Goal: Information Seeking & Learning: Learn about a topic

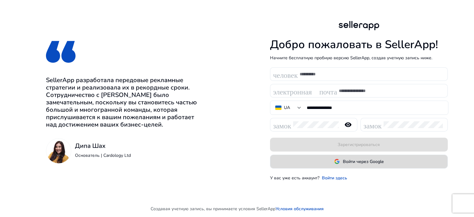
click at [341, 164] on span "Войти через Google" at bounding box center [358, 161] width 49 height 6
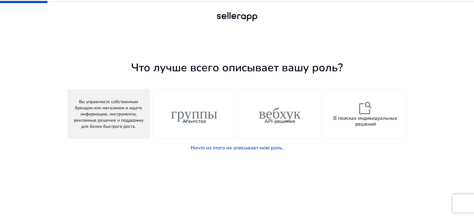
click at [91, 110] on font "человек" at bounding box center [108, 111] width 49 height 18
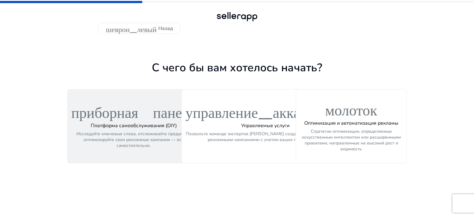
click at [128, 113] on font "приборная панель" at bounding box center [133, 111] width 125 height 18
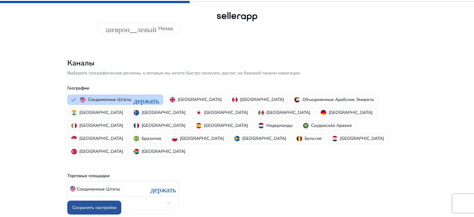
click at [105, 205] on font "Сохранить настройки" at bounding box center [94, 208] width 44 height 6
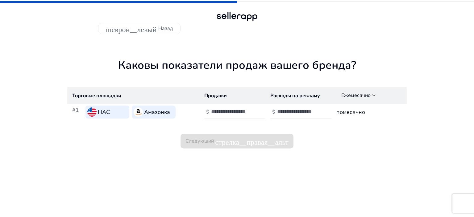
click at [230, 117] on div at bounding box center [239, 112] width 56 height 14
type input "*"
click at [287, 112] on input "number" at bounding box center [298, 111] width 42 height 7
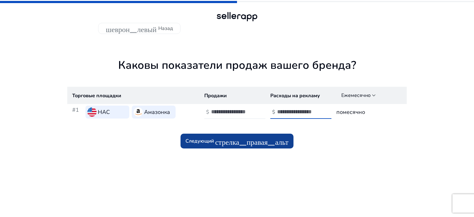
type input "****"
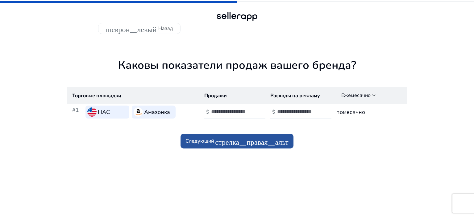
click at [279, 144] on font "стрелка_правая_альт" at bounding box center [251, 141] width 73 height 9
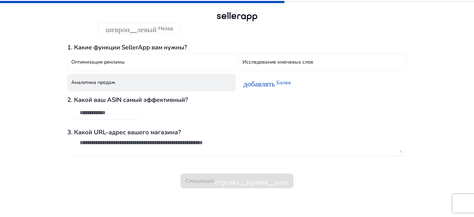
click at [113, 85] on font "Аналитика продаж" at bounding box center [93, 82] width 44 height 7
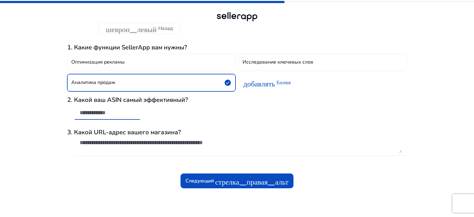
click at [106, 113] on input "text" at bounding box center [108, 112] width 56 height 7
paste input "**********"
type input "**********"
click at [98, 135] on font "3. Какой URL-адрес вашего магазина?" at bounding box center [124, 132] width 114 height 8
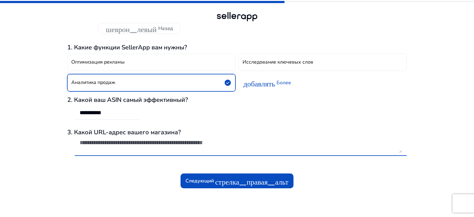
click at [98, 140] on textarea at bounding box center [241, 146] width 322 height 14
paste textarea "**********"
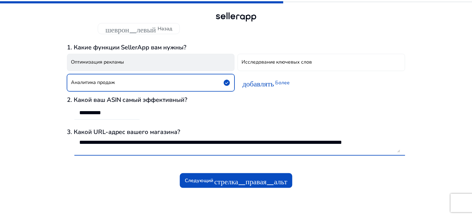
scroll to position [0, 0]
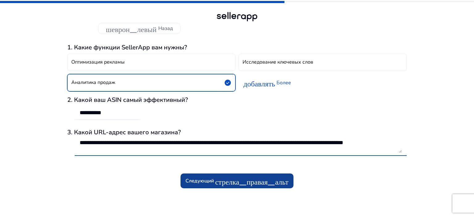
type textarea "**********"
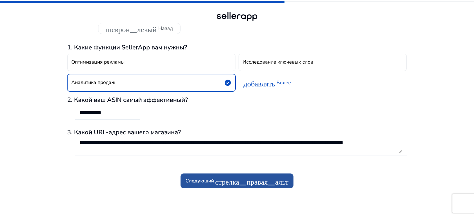
click at [202, 177] on span at bounding box center [236, 180] width 113 height 15
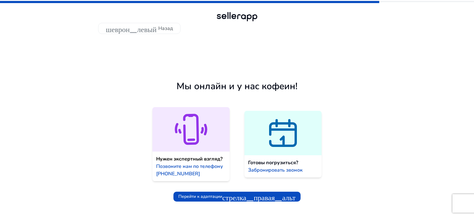
click at [185, 151] on div at bounding box center [190, 129] width 77 height 44
click at [242, 195] on font "стрелка_правая_альт" at bounding box center [258, 196] width 73 height 9
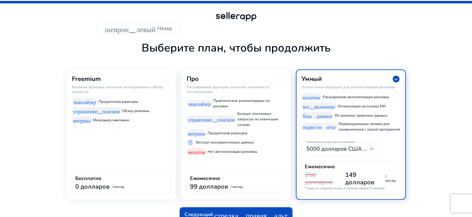
scroll to position [29, 0]
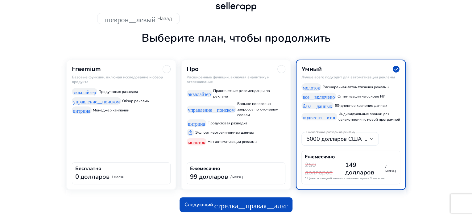
click at [137, 174] on div "0 долларов / месяц" at bounding box center [121, 177] width 92 height 8
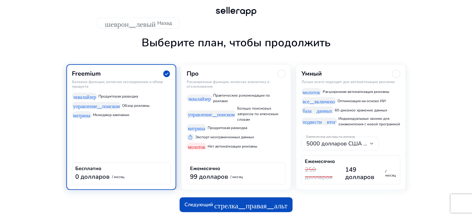
scroll to position [24, 0]
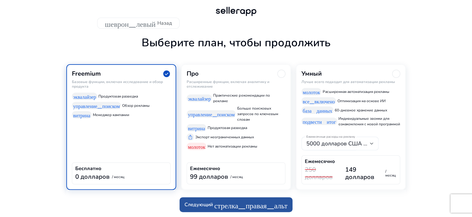
click at [205, 203] on font "Следующий" at bounding box center [199, 204] width 28 height 7
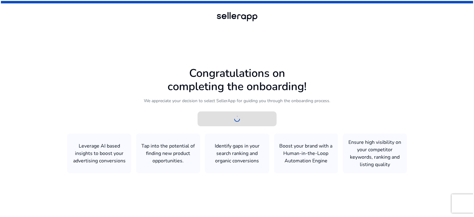
scroll to position [0, 0]
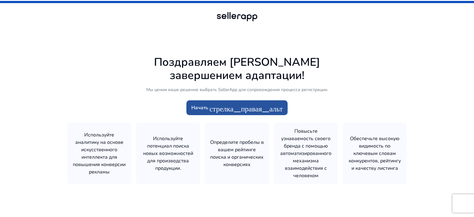
click at [228, 107] on font "стрелка_правая_альт" at bounding box center [245, 107] width 73 height 9
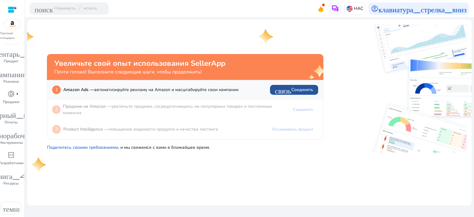
click at [277, 91] on font "связь" at bounding box center [283, 89] width 16 height 9
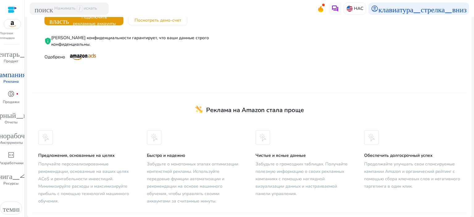
scroll to position [61, 0]
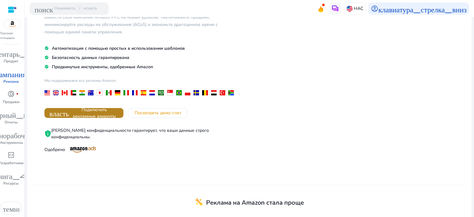
click at [116, 114] on font "Подключить рекламные аккаунты" at bounding box center [94, 113] width 43 height 12
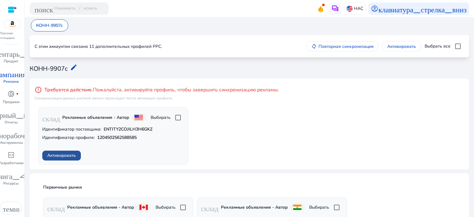
click at [70, 156] on font "Активировать" at bounding box center [61, 155] width 29 height 6
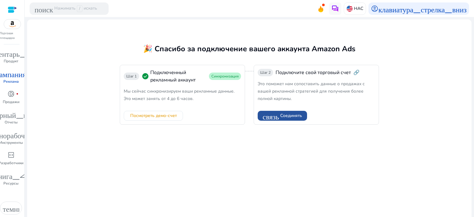
click at [280, 119] on span "Соединять" at bounding box center [291, 115] width 22 height 6
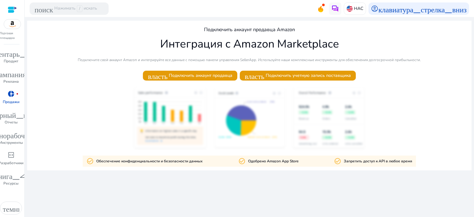
click at [210, 123] on div at bounding box center [249, 118] width 444 height 63
click at [231, 122] on div at bounding box center [249, 118] width 444 height 63
click at [205, 75] on font "Подключить аккаунт продавца" at bounding box center [201, 76] width 64 height 6
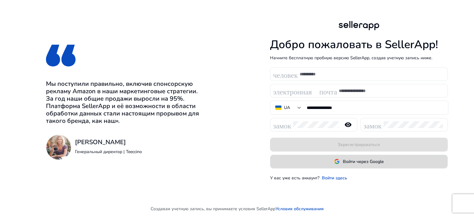
click at [345, 162] on font "Войти через Google" at bounding box center [363, 162] width 41 height 6
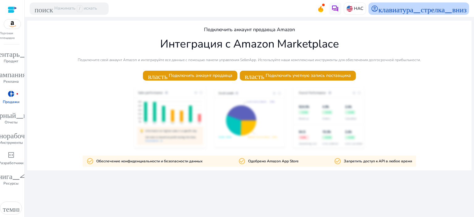
click at [417, 8] on font "клавиатура_стрелка_вниз" at bounding box center [422, 8] width 88 height 9
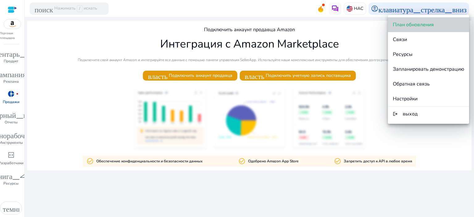
click at [404, 26] on font "План обновления" at bounding box center [413, 24] width 41 height 7
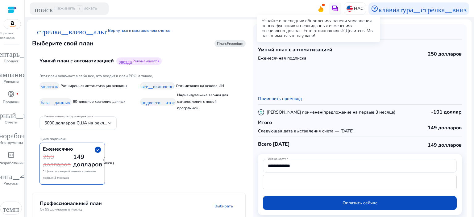
click at [318, 7] on icon at bounding box center [320, 8] width 9 height 9
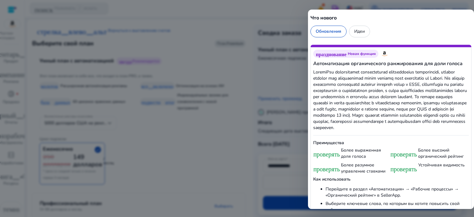
click at [245, 95] on div at bounding box center [237, 108] width 474 height 217
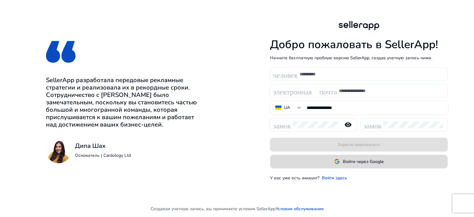
click at [348, 160] on font "Войти через Google" at bounding box center [363, 162] width 41 height 6
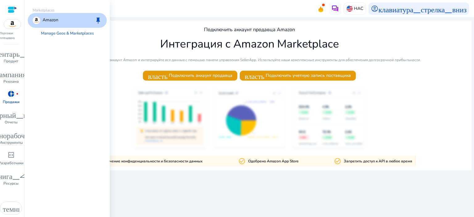
click at [11, 24] on img at bounding box center [12, 23] width 17 height 9
click at [88, 22] on font "держать" at bounding box center [89, 20] width 26 height 9
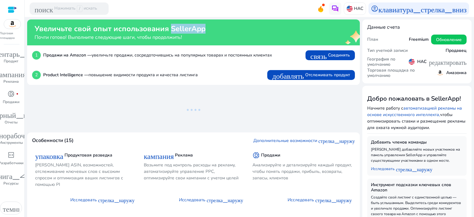
drag, startPoint x: 212, startPoint y: 29, endPoint x: 169, endPoint y: 29, distance: 43.2
click at [169, 29] on div "Увеличьте свой опыт использования SellerApp Почти готово! Выполните следующие ш…" at bounding box center [184, 32] width 298 height 16
copy font "SellerApp"
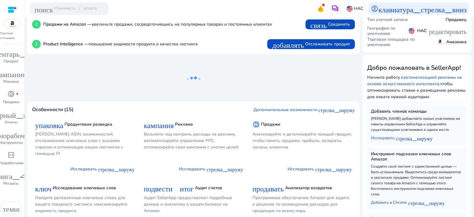
scroll to position [62, 0]
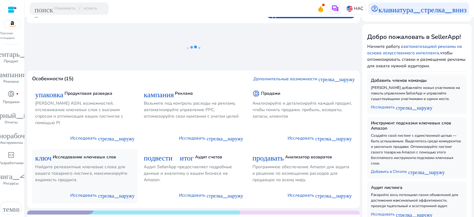
click at [46, 158] on font "ключ" at bounding box center [43, 156] width 16 height 9
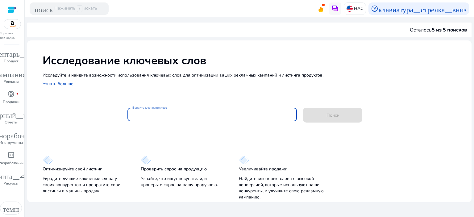
drag, startPoint x: 155, startPoint y: 119, endPoint x: 142, endPoint y: 116, distance: 13.1
click at [142, 116] on input "Введите ключевое слово" at bounding box center [212, 114] width 160 height 7
paste input "**********"
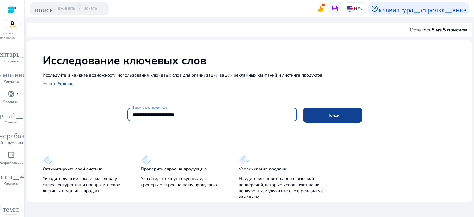
type input "**********"
click at [335, 115] on font "Поиск" at bounding box center [332, 115] width 13 height 6
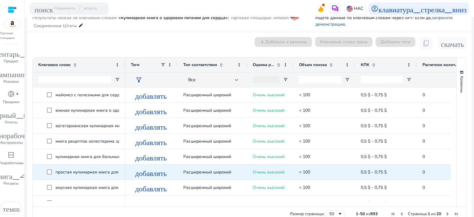
scroll to position [370, 0]
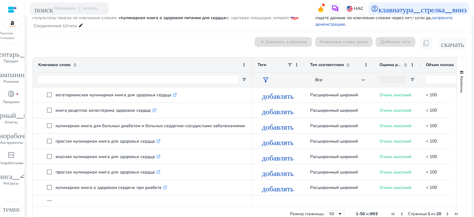
drag, startPoint x: 124, startPoint y: 66, endPoint x: 251, endPoint y: 71, distance: 126.9
click at [251, 71] on div at bounding box center [252, 64] width 2 height 15
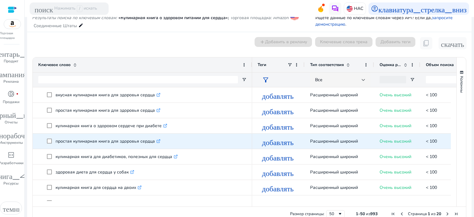
scroll to position [0, 0]
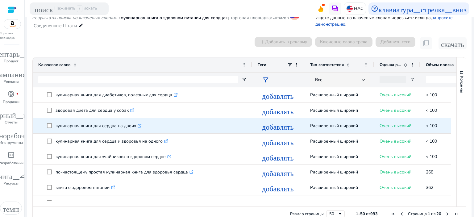
click at [138, 126] on icon ".st0{fill:#2c8af8}" at bounding box center [140, 126] width 4 height 4
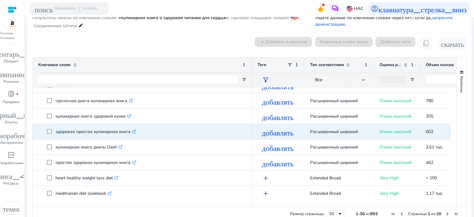
scroll to position [657, 0]
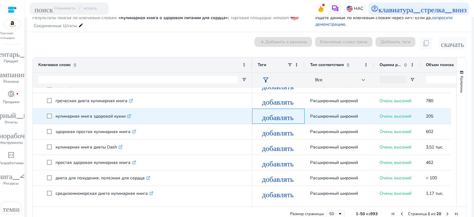
click at [279, 117] on font "добавлять" at bounding box center [278, 116] width 32 height 9
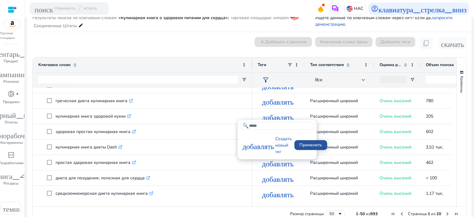
click at [304, 145] on font "Применять" at bounding box center [310, 145] width 23 height 6
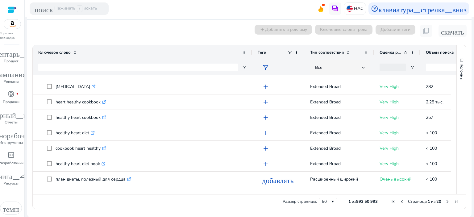
scroll to position [0, 0]
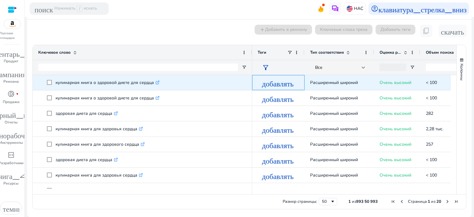
click at [273, 81] on font "добавлять" at bounding box center [278, 82] width 32 height 9
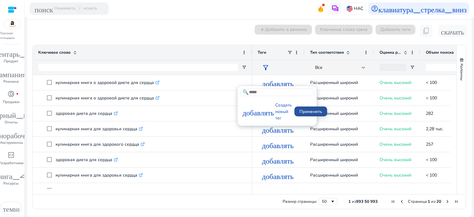
click at [307, 111] on font "Применять" at bounding box center [310, 112] width 23 height 6
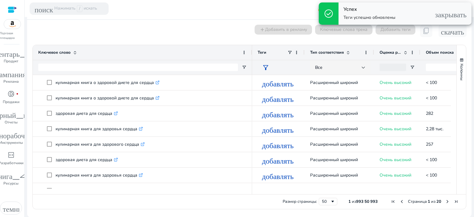
click at [416, 14] on div "Успех [PERSON_NAME] успешно обновлены закрывать" at bounding box center [404, 13] width 133 height 22
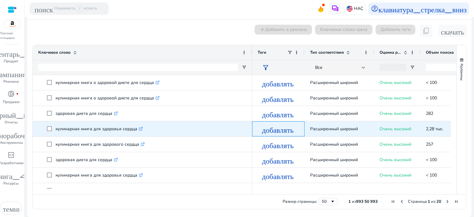
click at [275, 130] on font "добавлять" at bounding box center [278, 129] width 32 height 9
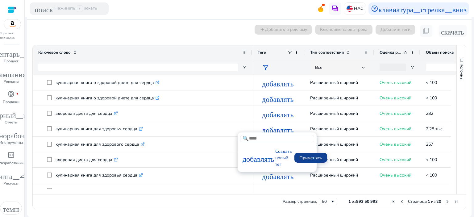
click at [311, 159] on font "Применять" at bounding box center [310, 158] width 23 height 6
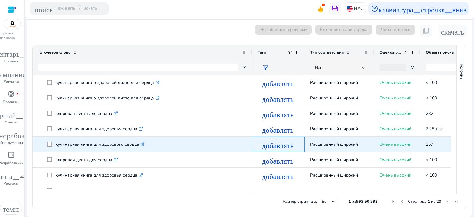
click at [276, 146] on font "добавлять" at bounding box center [278, 144] width 32 height 9
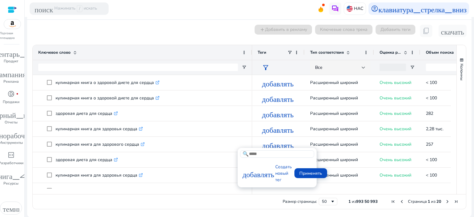
click at [304, 174] on font "Применять" at bounding box center [310, 173] width 23 height 6
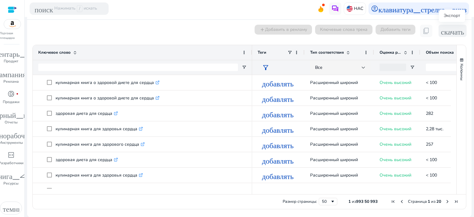
click at [447, 32] on font "скачать" at bounding box center [452, 31] width 23 height 9
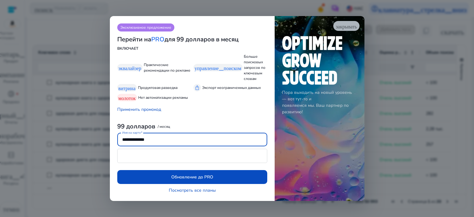
click at [355, 26] on font "закрывать" at bounding box center [346, 26] width 21 height 6
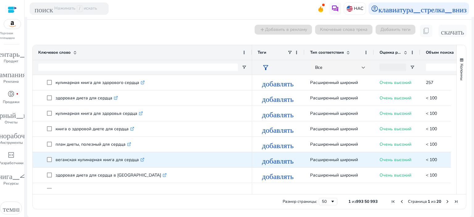
scroll to position [93, 0]
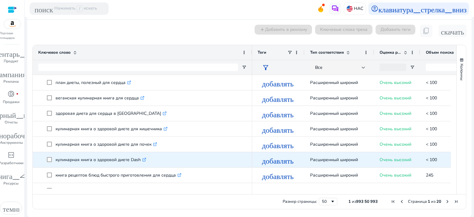
scroll to position [154, 0]
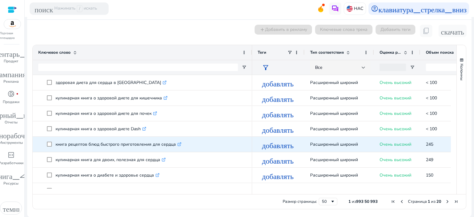
click at [177, 144] on icon ".st0{fill:#2c8af8}" at bounding box center [179, 144] width 4 height 4
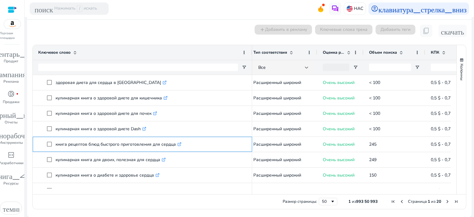
scroll to position [0, 57]
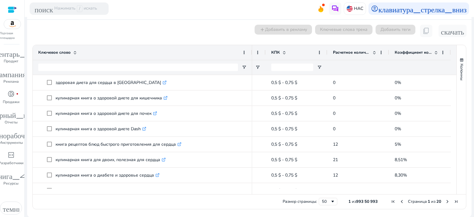
click at [405, 52] on font "Коэффициент конверсии" at bounding box center [420, 53] width 50 height 6
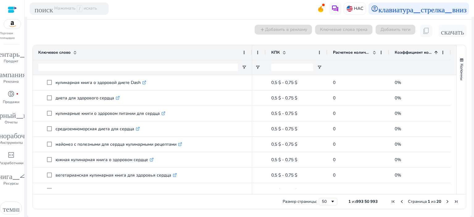
click at [405, 52] on font "Коэффициент конверсии" at bounding box center [420, 53] width 50 height 6
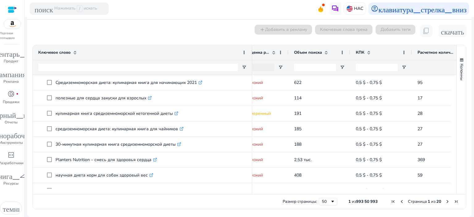
scroll to position [0, 114]
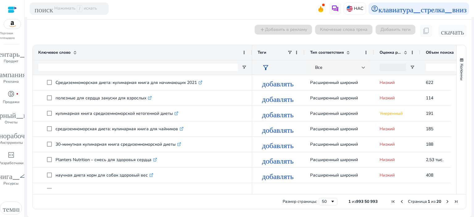
click at [330, 52] on font "Тип соответствия" at bounding box center [327, 53] width 34 height 6
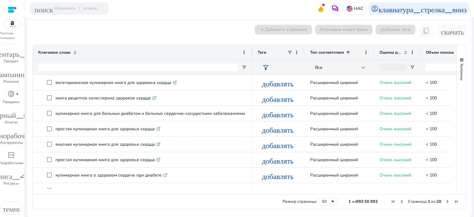
click at [330, 52] on font "Тип соответствия" at bounding box center [327, 53] width 34 height 6
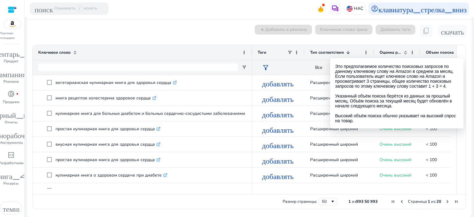
click at [442, 52] on font "Объем поиска" at bounding box center [440, 53] width 28 height 6
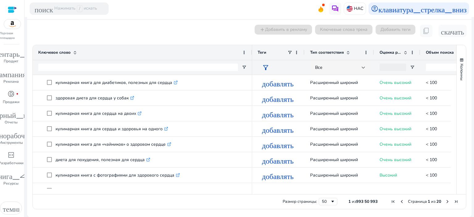
click at [442, 52] on font "Объем поиска" at bounding box center [440, 53] width 28 height 6
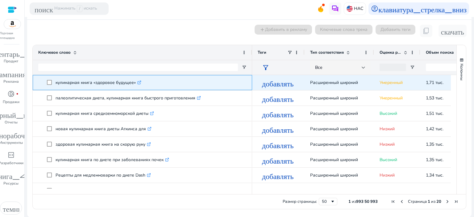
click at [139, 82] on icon at bounding box center [140, 82] width 2 height 2
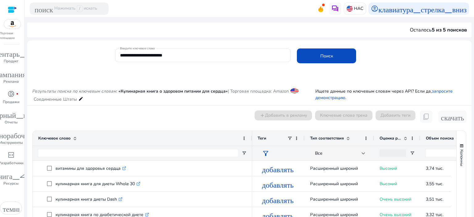
scroll to position [0, 0]
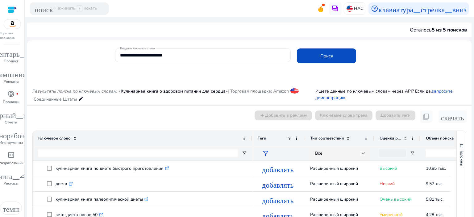
click at [433, 136] on font "Объем поиска" at bounding box center [440, 138] width 28 height 6
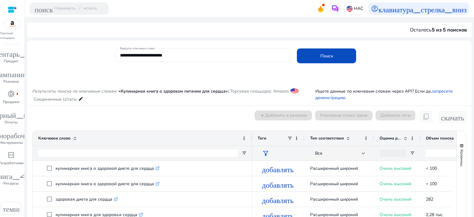
click at [433, 136] on font "Объем поиска" at bounding box center [440, 138] width 28 height 6
click at [434, 136] on font "Объем поиска" at bounding box center [440, 138] width 28 height 6
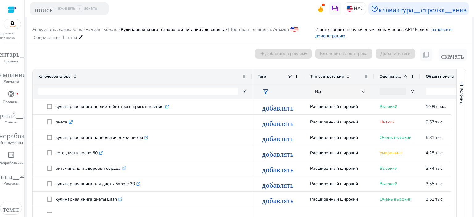
scroll to position [86, 0]
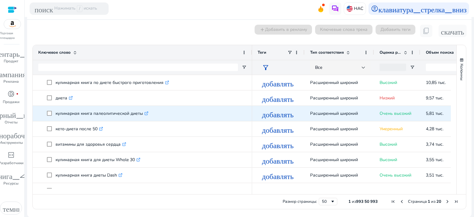
click at [144, 114] on icon ".st0{fill:#2c8af8}" at bounding box center [146, 113] width 4 height 4
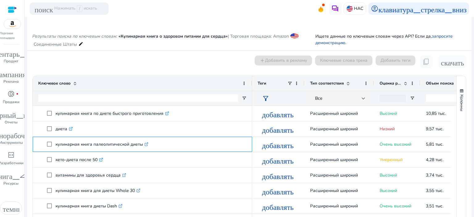
scroll to position [24, 0]
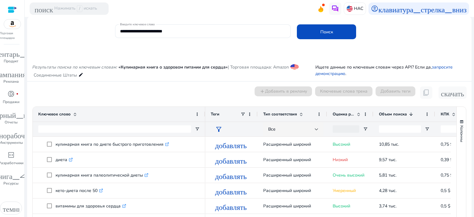
drag, startPoint x: 251, startPoint y: 118, endPoint x: 204, endPoint y: 117, distance: 46.9
click at [204, 117] on div at bounding box center [205, 114] width 2 height 15
click at [346, 114] on font "Оценка релевантности" at bounding box center [355, 114] width 45 height 6
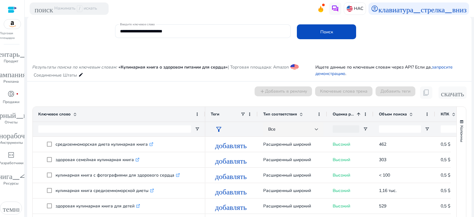
click at [395, 114] on font "Объем поиска" at bounding box center [393, 114] width 28 height 6
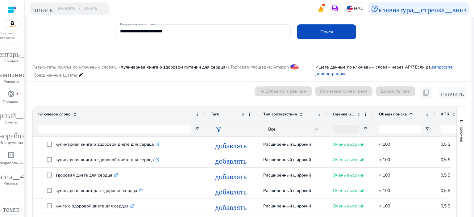
click at [395, 114] on font "Объем поиска" at bounding box center [393, 114] width 28 height 6
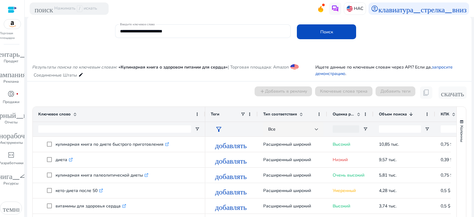
drag, startPoint x: 257, startPoint y: 114, endPoint x: 233, endPoint y: 114, distance: 24.1
click at [233, 114] on div "Теги" at bounding box center [231, 114] width 52 height 15
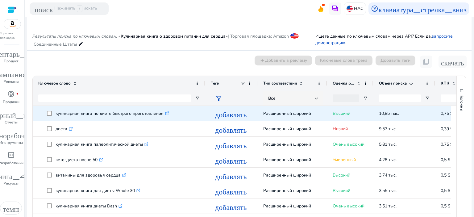
click at [168, 113] on icon ".st0{fill:#2c8af8}" at bounding box center [167, 113] width 4 height 4
